Goal: Information Seeking & Learning: Check status

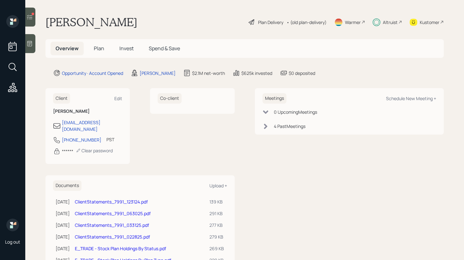
click at [129, 50] on span "Invest" at bounding box center [126, 48] width 14 height 7
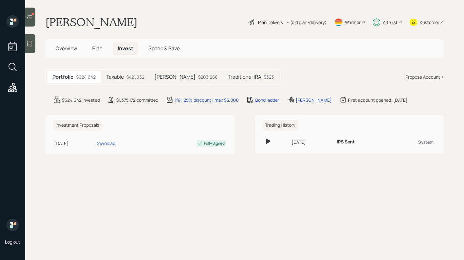
click at [134, 78] on div "$421,052" at bounding box center [135, 77] width 18 height 7
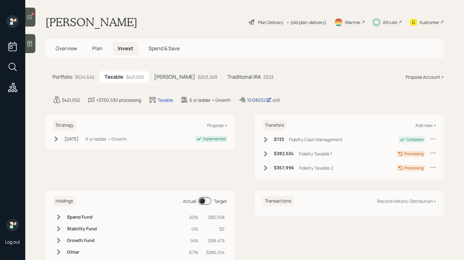
click at [259, 101] on div "10128232" at bounding box center [259, 100] width 24 height 7
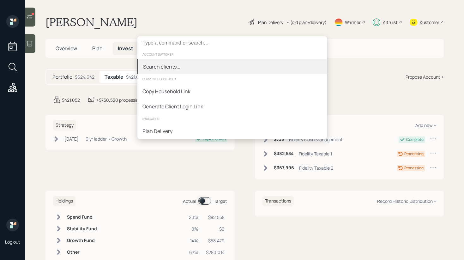
type input "e"
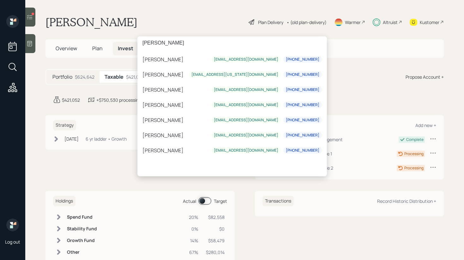
scroll to position [361, 0]
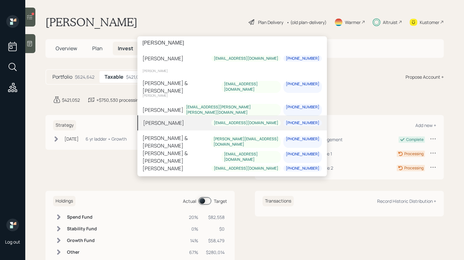
type input "[PERSON_NAME]"
click at [187, 124] on div "[PERSON_NAME] [EMAIL_ADDRESS][DOMAIN_NAME] [PHONE_NUMBER]" at bounding box center [232, 122] width 190 height 15
